Goal: Task Accomplishment & Management: Use online tool/utility

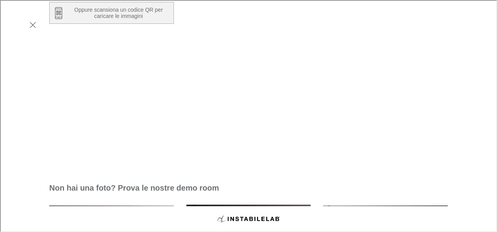
scroll to position [153, 0]
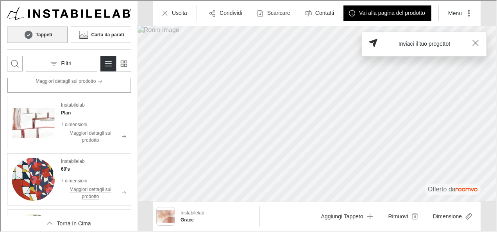
scroll to position [195, 0]
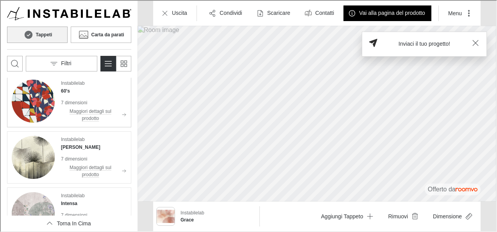
click at [38, 107] on img "See 60's in the room" at bounding box center [32, 100] width 43 height 43
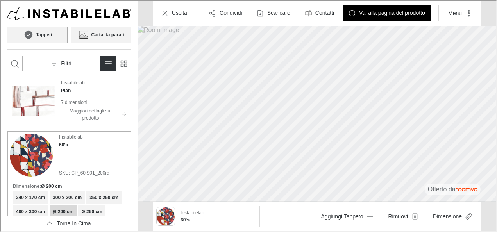
scroll to position [0, 0]
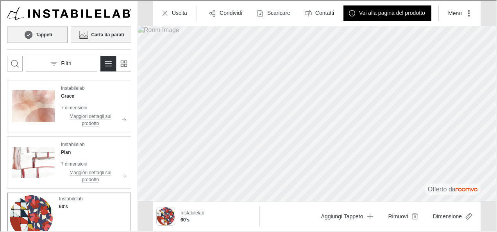
click at [108, 32] on h6 "Carta da parati" at bounding box center [106, 33] width 33 height 7
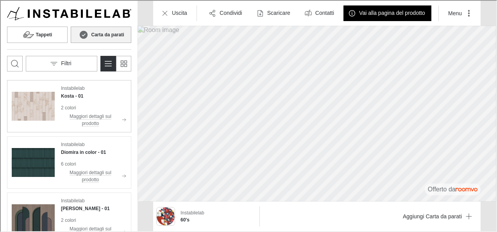
click at [34, 104] on img "See Kosta in the room" at bounding box center [32, 105] width 43 height 43
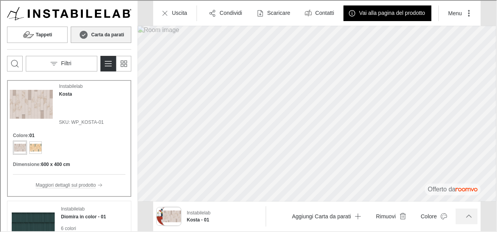
click at [466, 216] on icon "More actions" at bounding box center [468, 216] width 8 height 8
click at [449, 200] on button "Dimensione" at bounding box center [426, 197] width 93 height 16
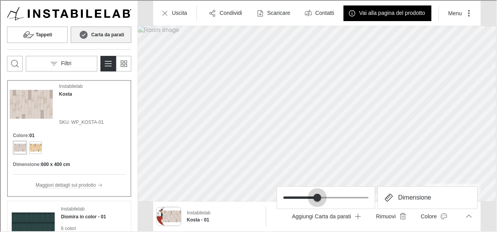
type input "0.8"
drag, startPoint x: 368, startPoint y: 199, endPoint x: 340, endPoint y: 199, distance: 27.7
click at [338, 199] on span at bounding box center [334, 197] width 8 height 8
drag, startPoint x: 364, startPoint y: 108, endPoint x: 340, endPoint y: 106, distance: 23.9
click at [340, 106] on div at bounding box center [248, 115] width 496 height 231
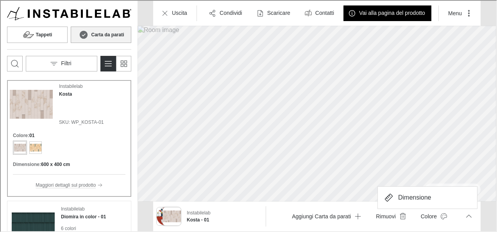
drag, startPoint x: 339, startPoint y: 82, endPoint x: 324, endPoint y: 83, distance: 15.3
click at [324, 83] on div at bounding box center [248, 115] width 496 height 231
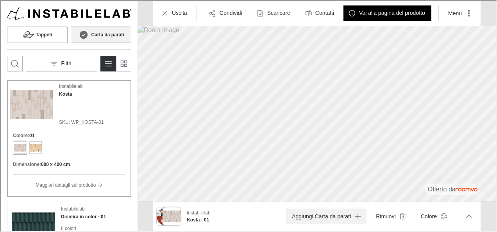
click at [325, 217] on button "Aggiungi Carta da parati" at bounding box center [325, 216] width 81 height 16
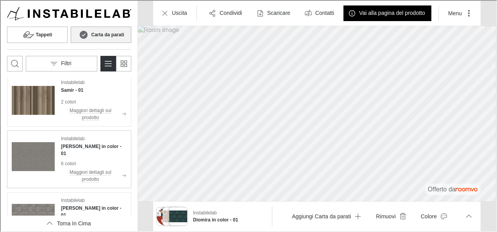
click at [35, 158] on img "See Astrid in color in the room" at bounding box center [32, 155] width 43 height 43
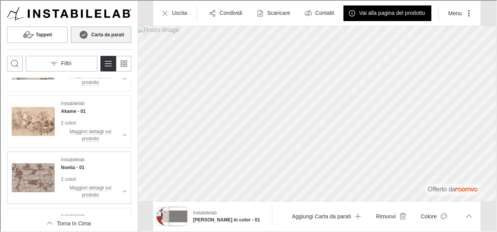
click at [14, 171] on img "See Noelia in the room" at bounding box center [32, 177] width 43 height 43
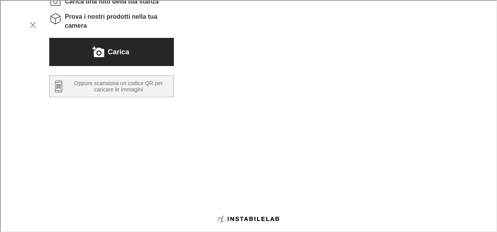
scroll to position [117, 0]
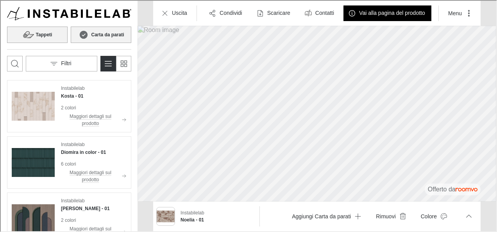
click at [35, 33] on h6 "Tappeti" at bounding box center [43, 33] width 16 height 7
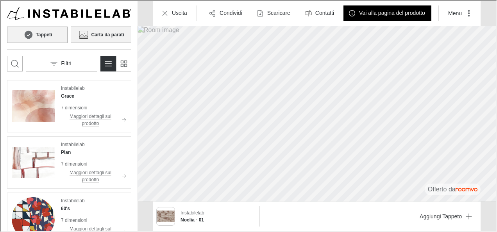
click at [120, 41] on button "Carta da parati" at bounding box center [100, 34] width 61 height 16
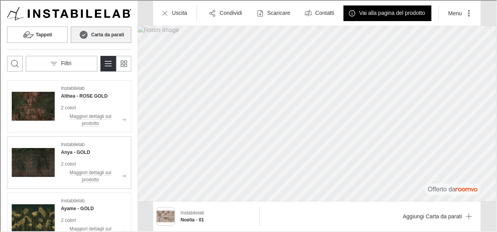
scroll to position [78, 0]
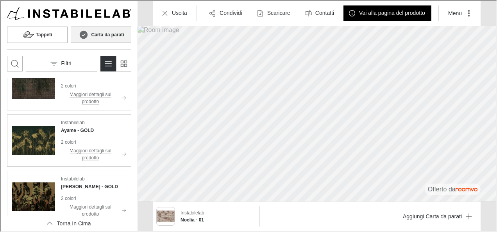
click at [34, 140] on img "See Ayame in the room" at bounding box center [32, 139] width 43 height 43
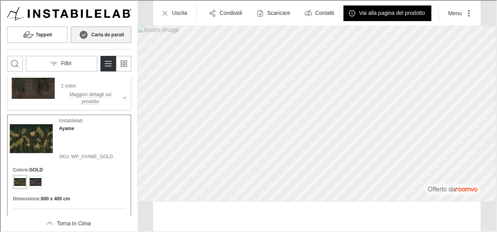
scroll to position [0, 0]
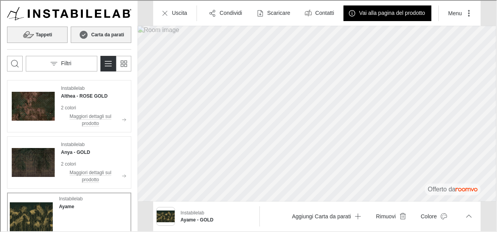
click at [41, 32] on h6 "Tappeti" at bounding box center [43, 33] width 16 height 7
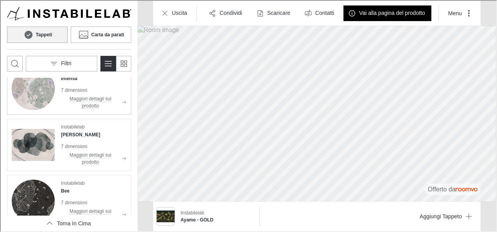
scroll to position [274, 0]
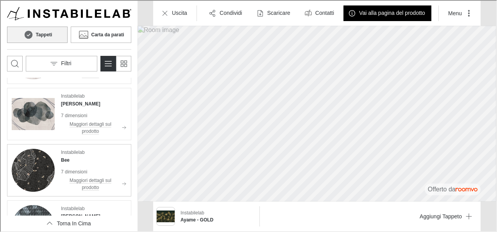
click at [38, 175] on img "See Bee in the room" at bounding box center [32, 169] width 43 height 43
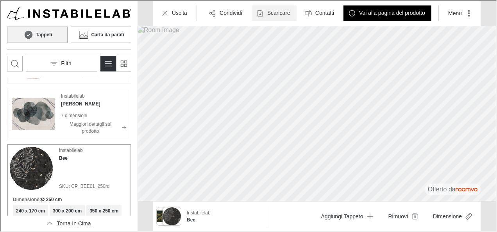
click at [267, 11] on p "Scaricare" at bounding box center [278, 13] width 23 height 8
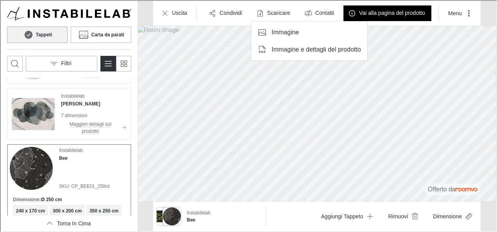
click at [275, 49] on p "Immagine e dettagli del prodotto" at bounding box center [315, 49] width 89 height 9
